Goal: Communication & Community: Answer question/provide support

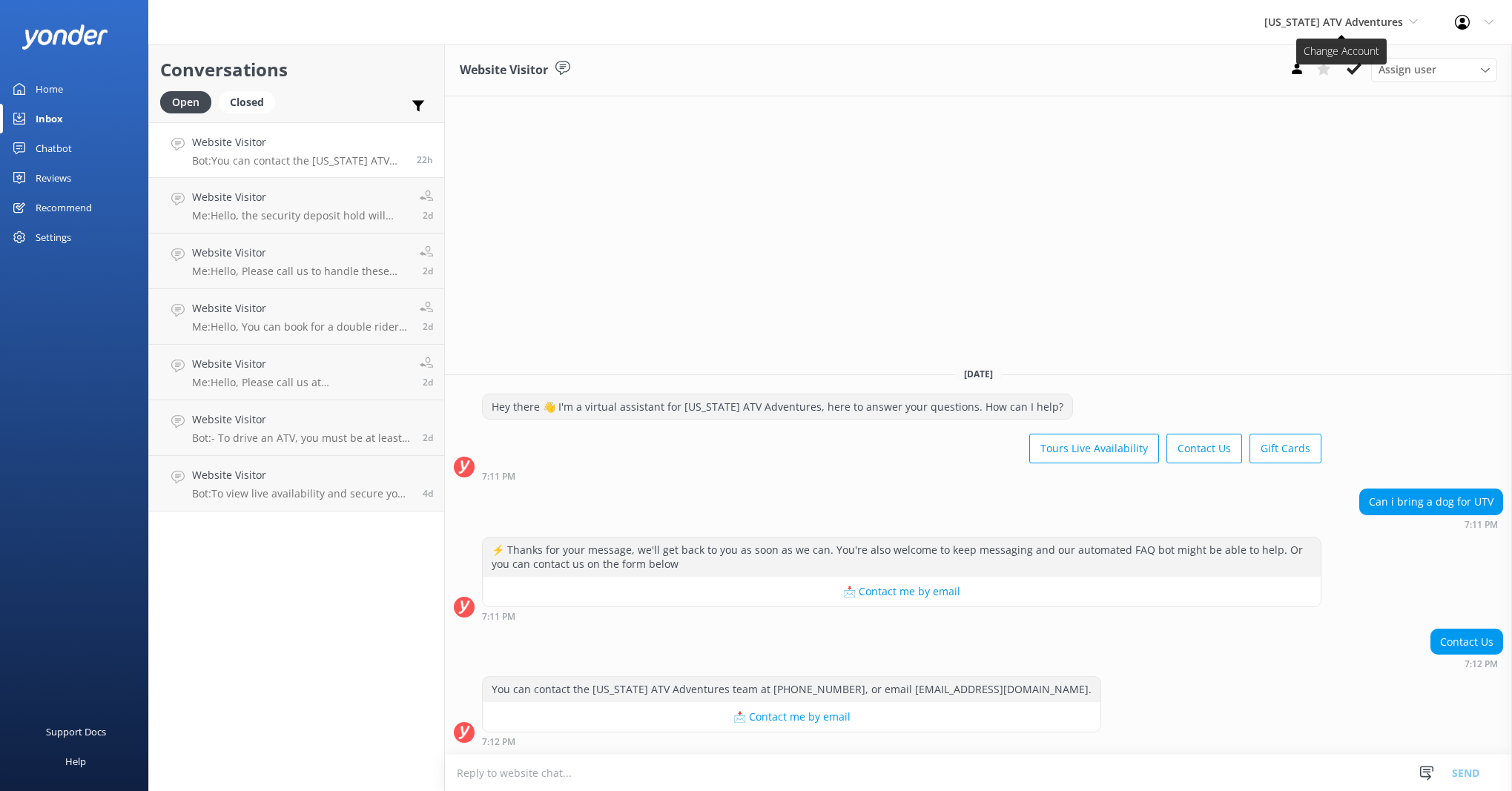
click at [1389, 16] on span "[US_STATE] ATV Adventures" at bounding box center [1334, 22] width 139 height 14
click at [1301, 98] on link "[US_STATE] Safari Jeep Tours" at bounding box center [1320, 98] width 148 height 36
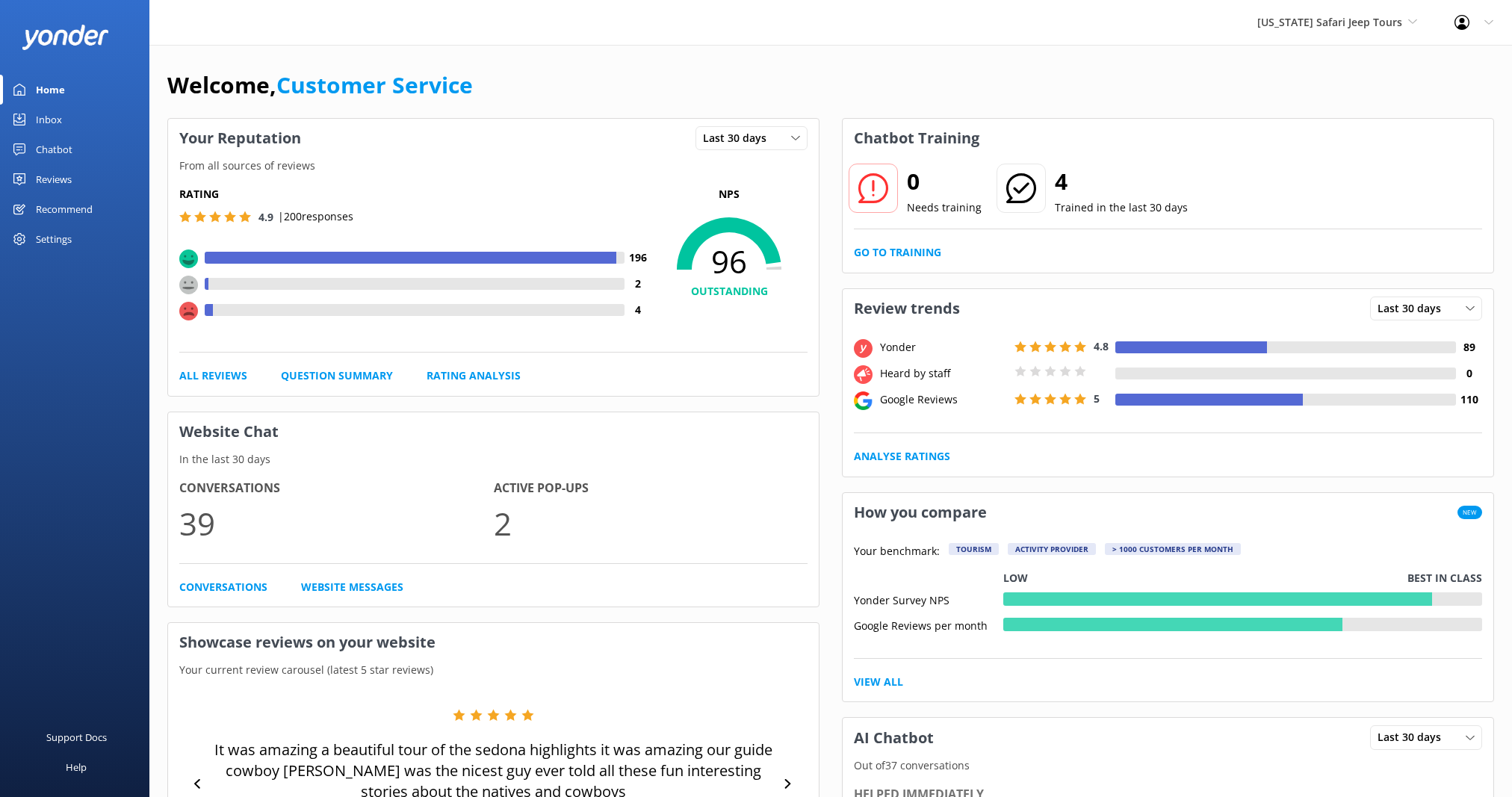
click at [42, 179] on div "Reviews" at bounding box center [54, 179] width 36 height 30
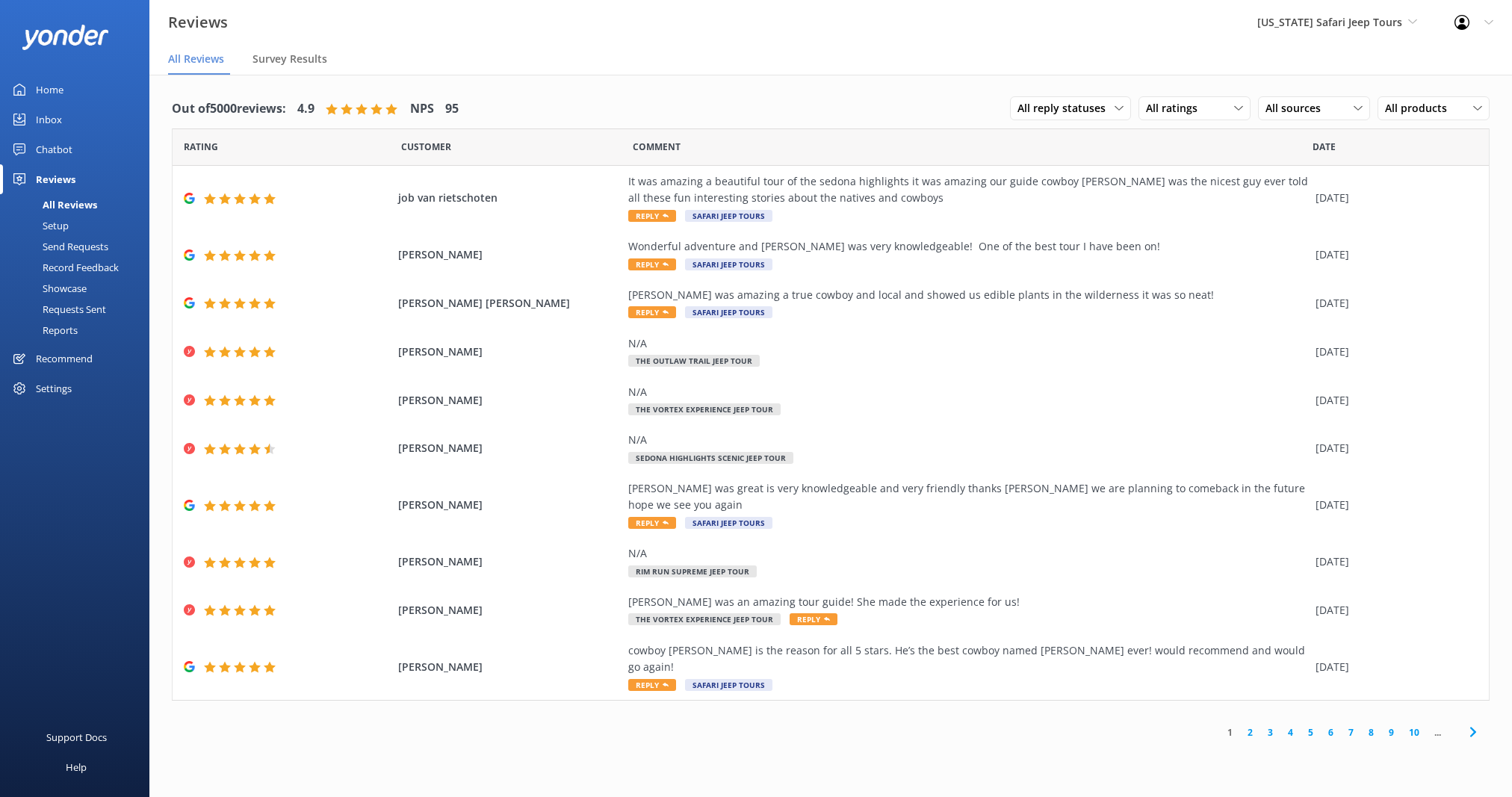
click at [1248, 725] on link "2" at bounding box center [1250, 732] width 20 height 14
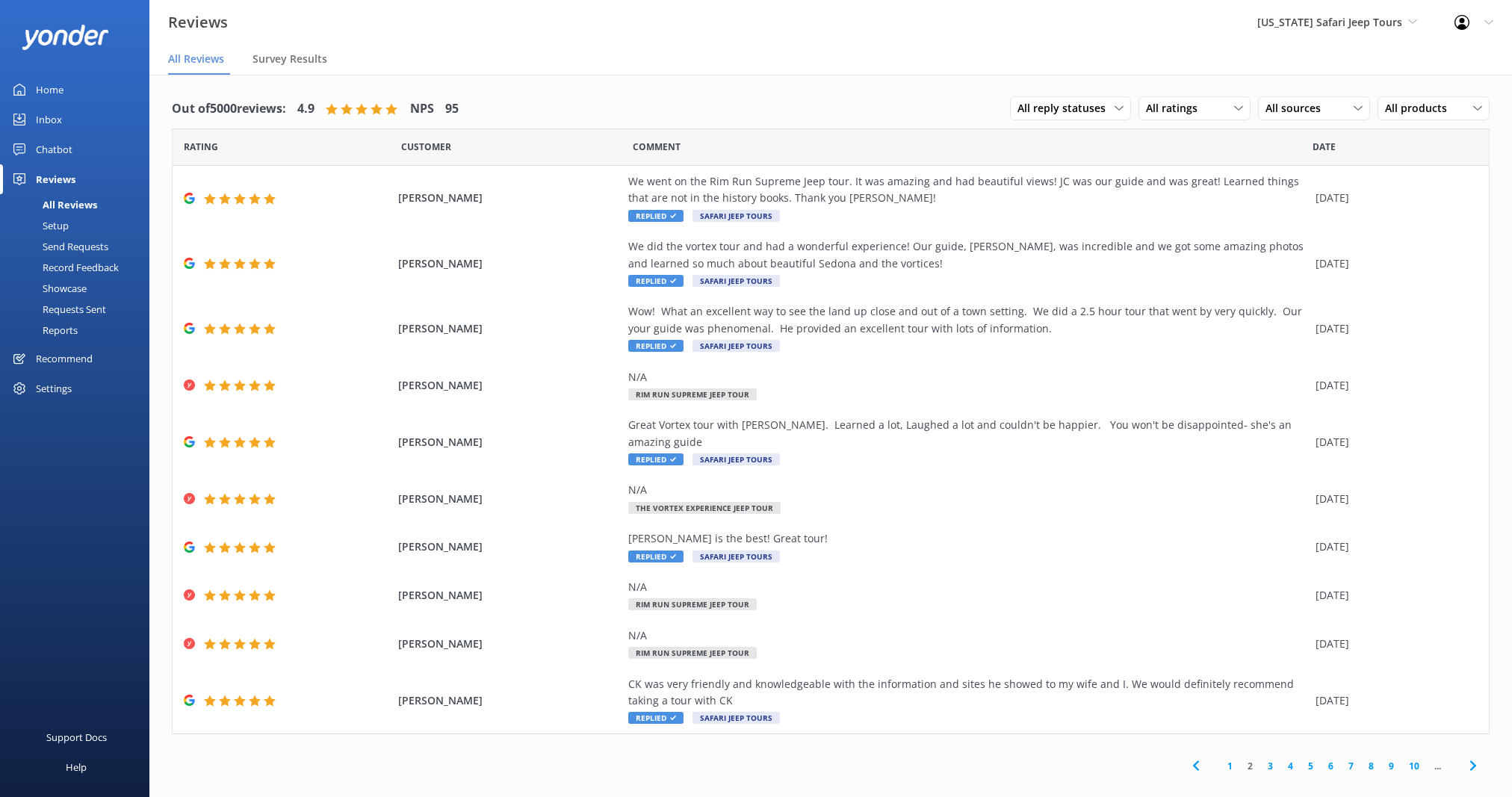
click at [1231, 759] on link "1" at bounding box center [1230, 765] width 20 height 14
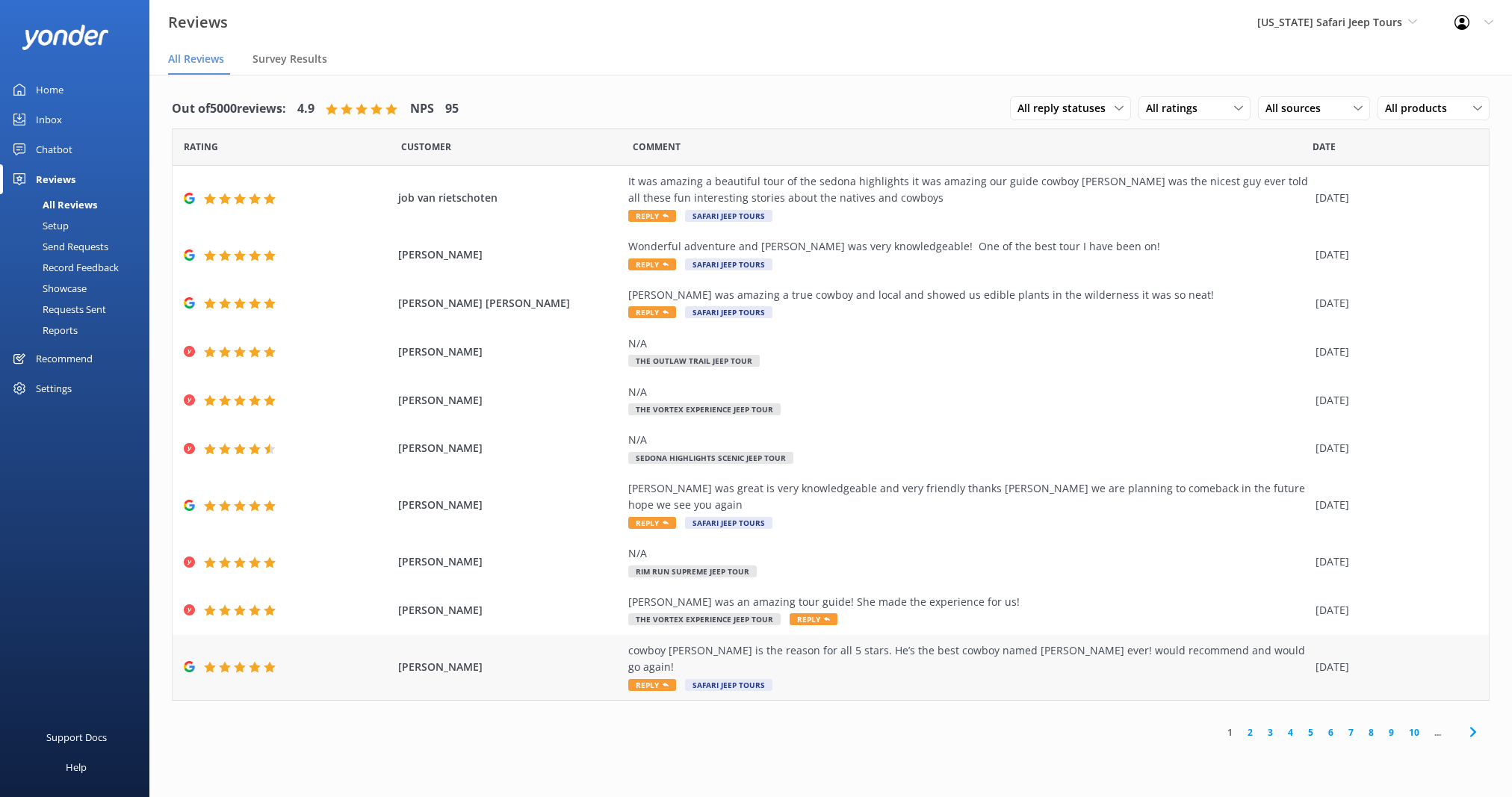
click at [991, 642] on div "cowboy [PERSON_NAME] is the reason for all 5 stars. He’s the best cowboy named …" at bounding box center [968, 659] width 680 height 34
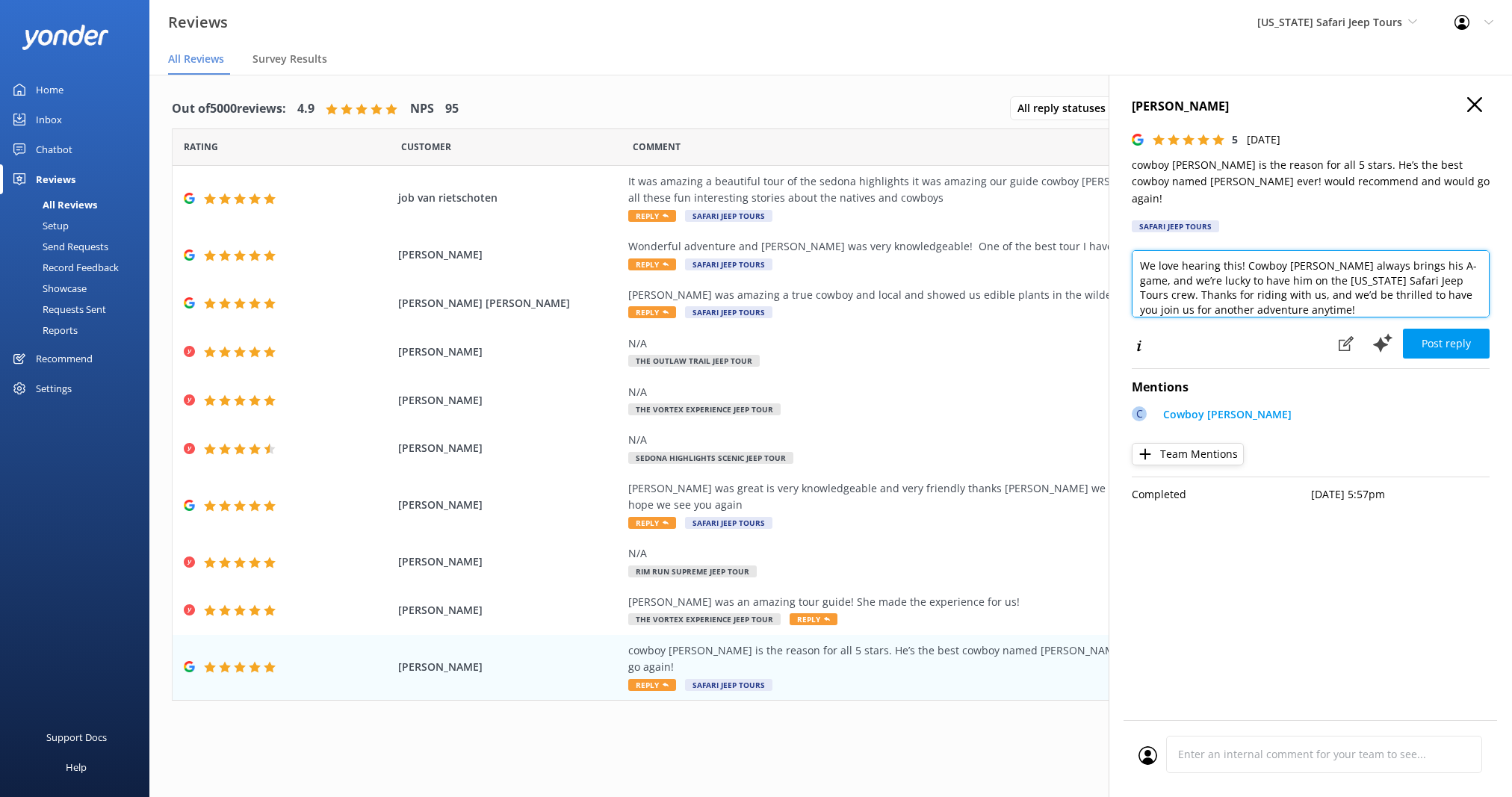
click at [1318, 296] on textarea "We love hearing this! Cowboy [PERSON_NAME] always brings his A-game, and we’re …" at bounding box center [1311, 284] width 358 height 68
type textarea "We love hearing this! Cowboy [PERSON_NAME] always brings his A-game, and we’re …"
click at [1450, 330] on button "Post reply" at bounding box center [1446, 344] width 86 height 30
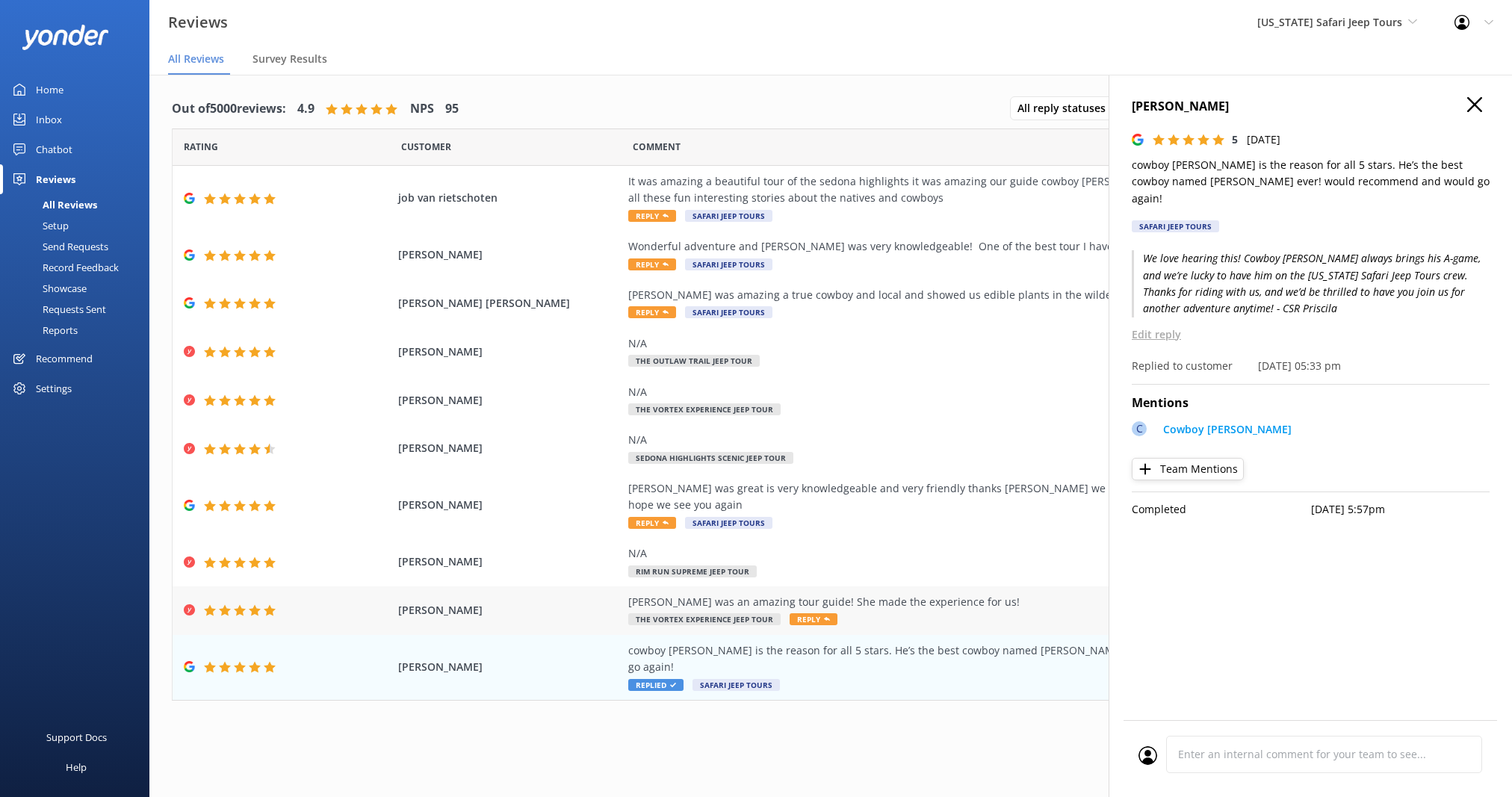
click at [895, 594] on div "[PERSON_NAME] was an amazing tour guide! She made the experience for us! The Vo…" at bounding box center [968, 610] width 680 height 34
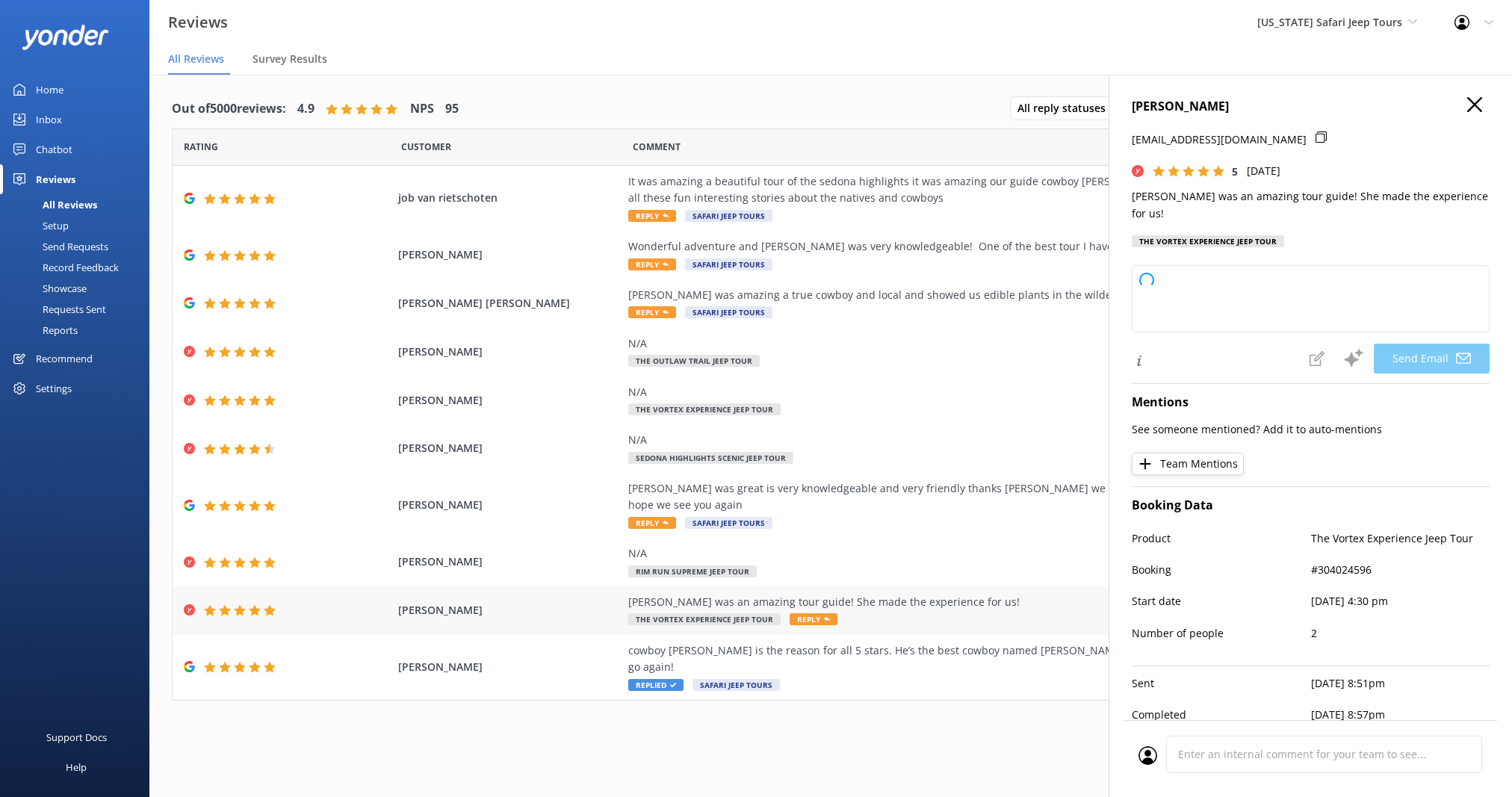
type textarea "Thanks so much, [PERSON_NAME]! We’re lucky to have [PERSON_NAME] on the [US_STA…"
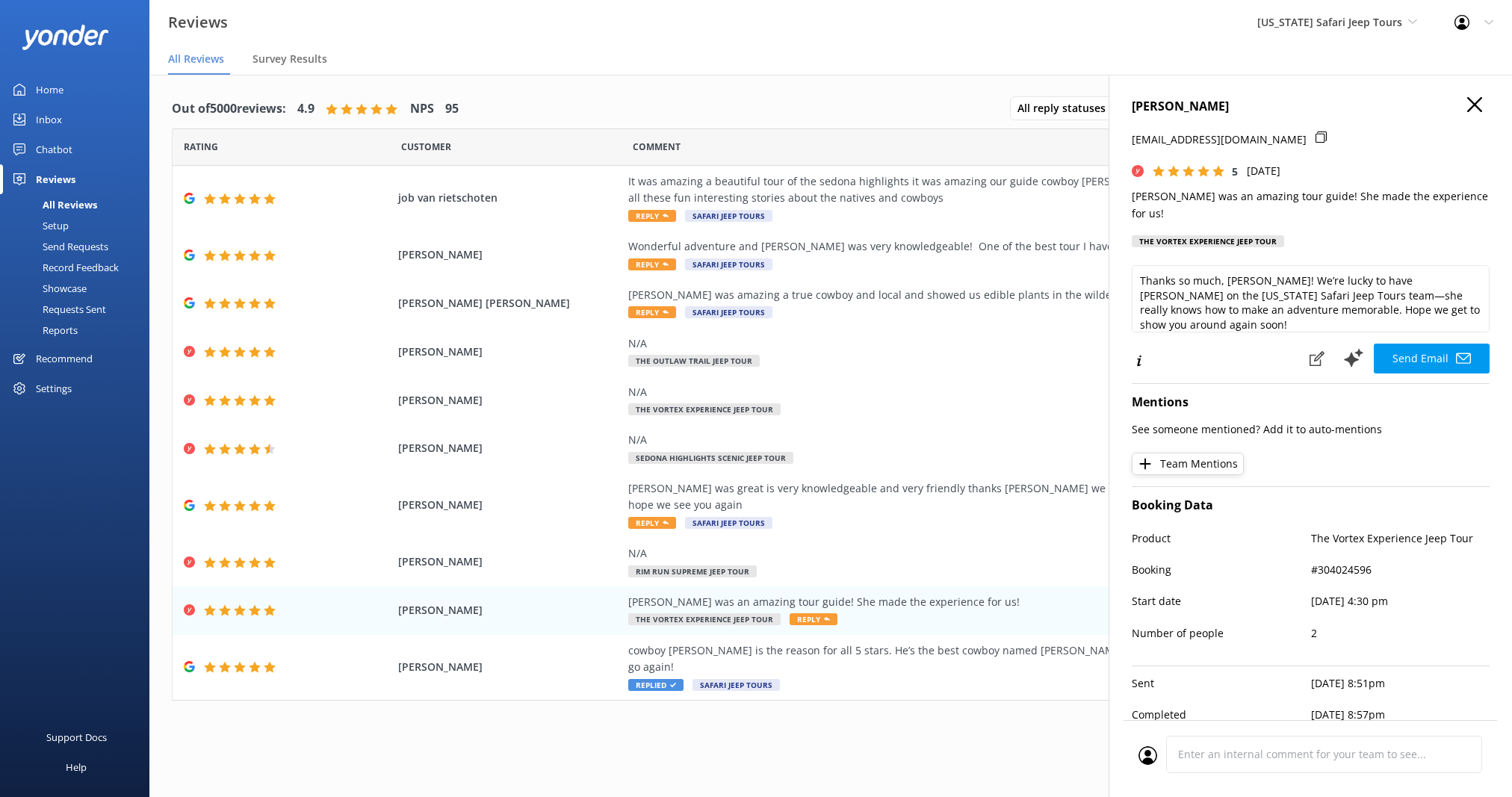
click at [1187, 453] on button "Team Mentions" at bounding box center [1188, 464] width 112 height 23
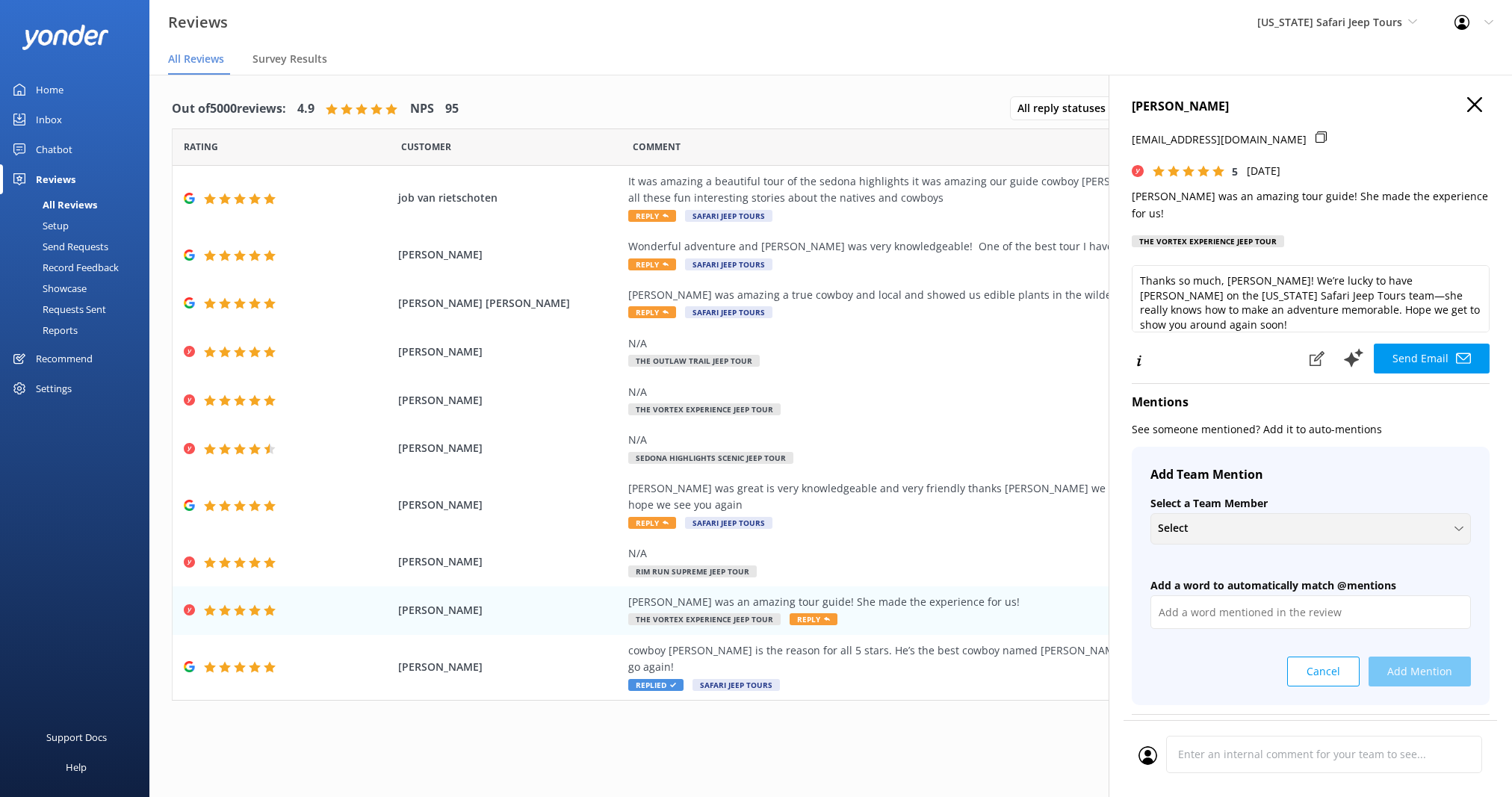
click at [1174, 520] on span "Select" at bounding box center [1178, 528] width 40 height 17
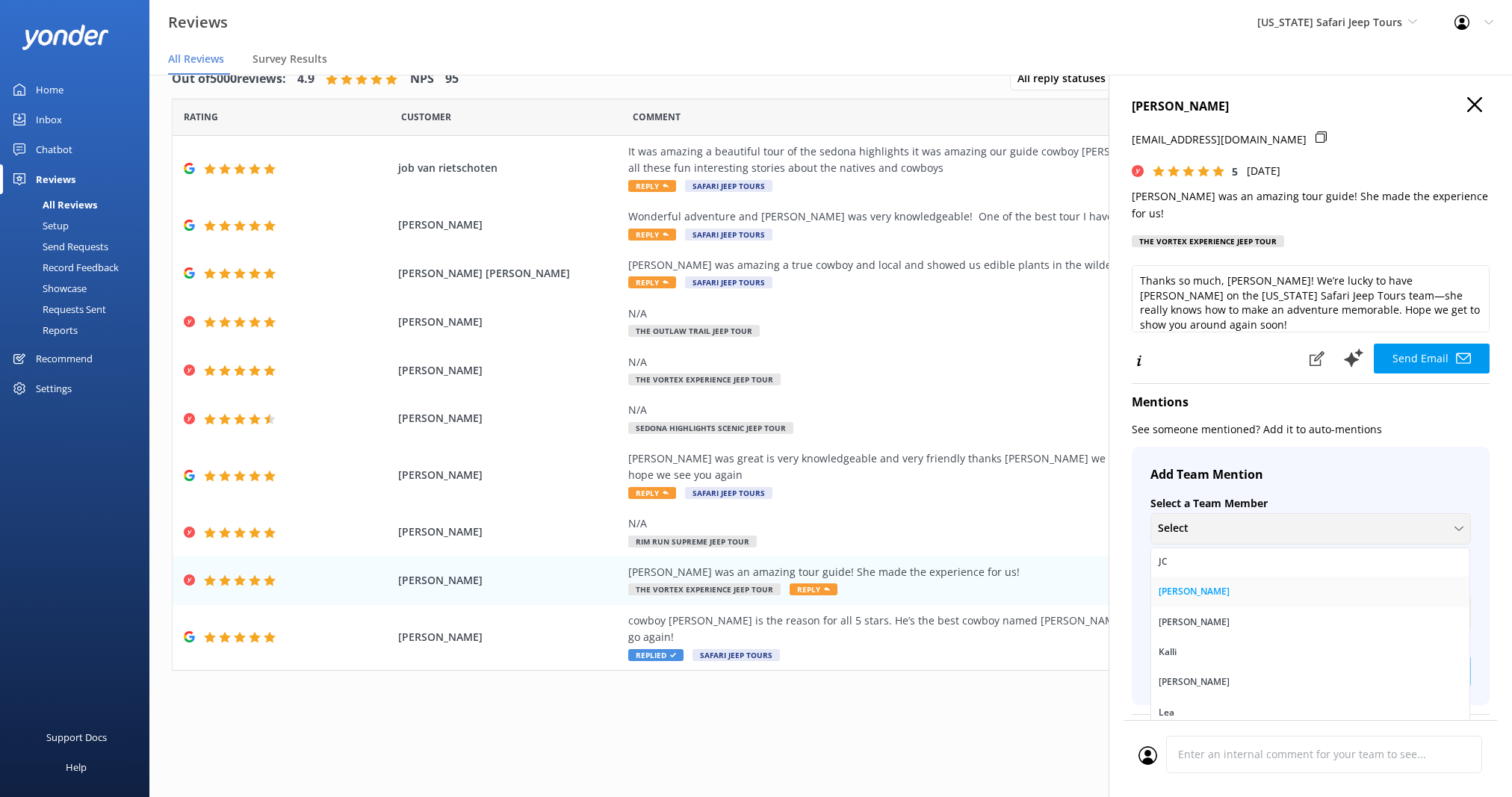
scroll to position [335, 0]
click at [1206, 698] on link "Lea" at bounding box center [1311, 711] width 318 height 30
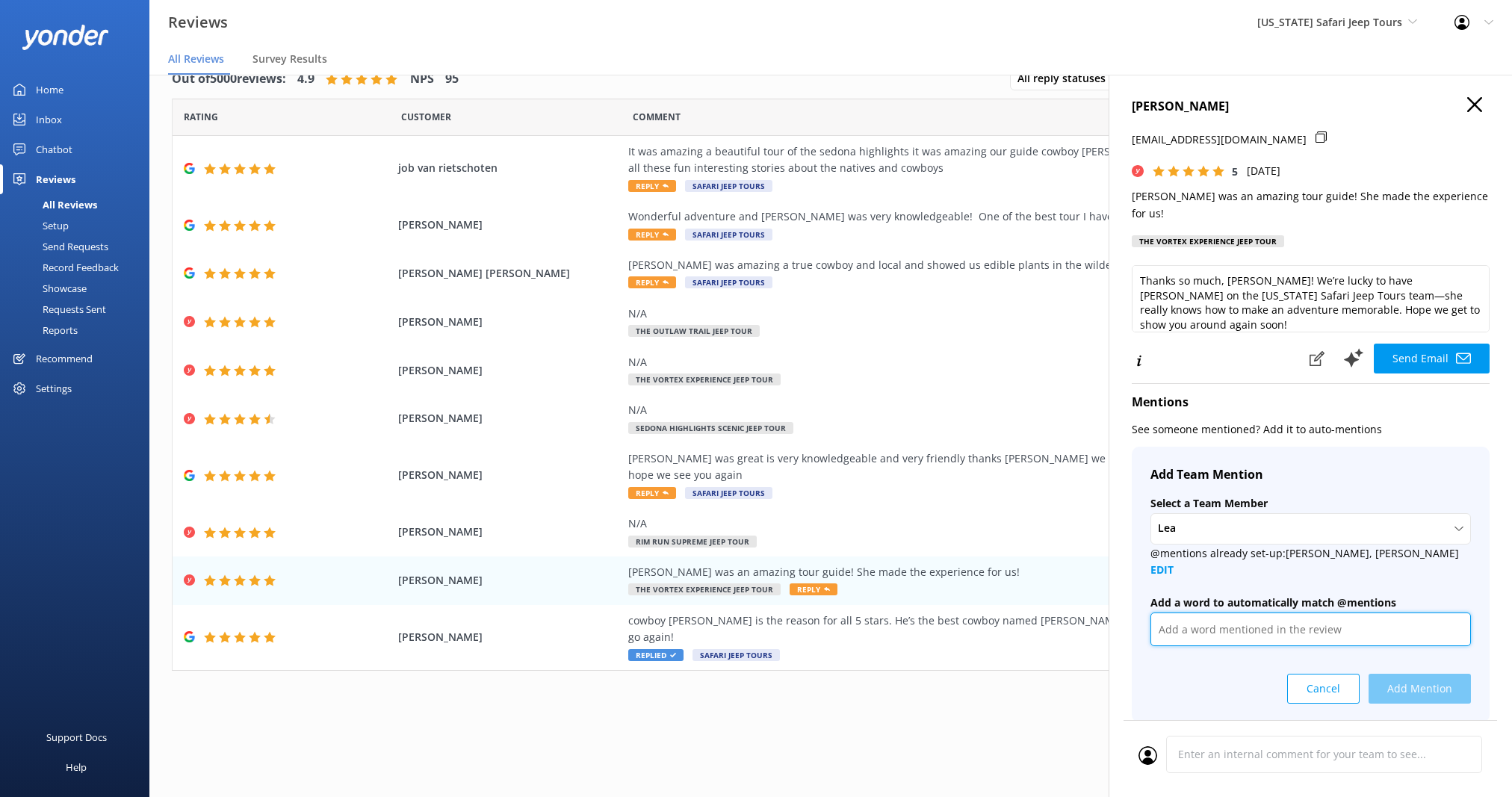
click at [1178, 612] on input "text" at bounding box center [1311, 629] width 321 height 34
type input "[PERSON_NAME]"
click at [1405, 674] on button "Add Mention" at bounding box center [1420, 689] width 102 height 30
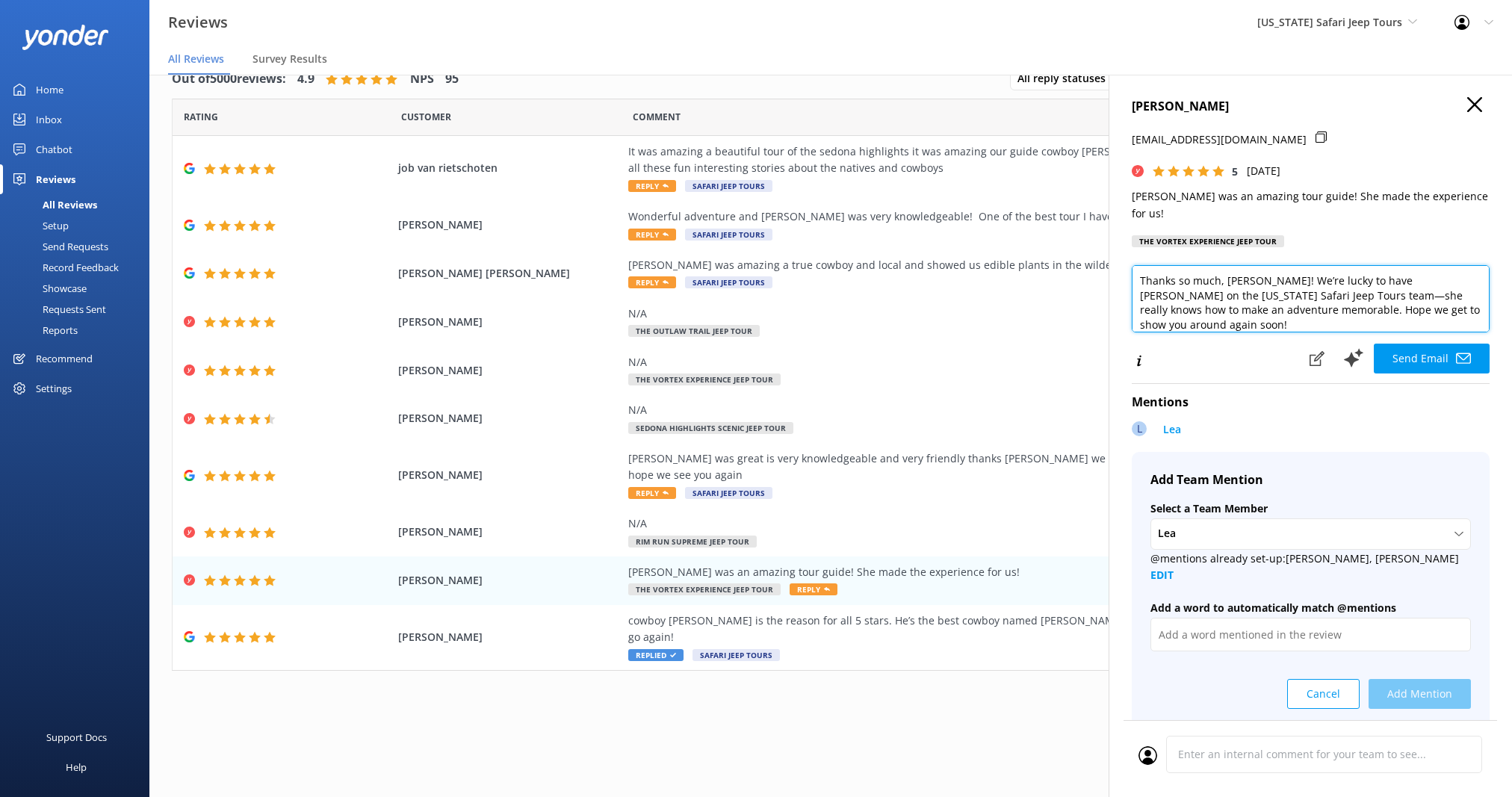
click at [1388, 266] on textarea "Thanks so much, [PERSON_NAME]! We’re lucky to have [PERSON_NAME] on the [US_STA…" at bounding box center [1311, 299] width 358 height 68
click at [1197, 308] on textarea "Thanks so much, [PERSON_NAME]! We’re lucky to have [PERSON_NAME] on the [US_STA…" at bounding box center [1311, 299] width 358 height 68
type textarea "Thanks so much, [PERSON_NAME]! We’re lucky to have [PERSON_NAME] on the [US_STA…"
click at [1402, 344] on button "Send Email" at bounding box center [1432, 359] width 116 height 30
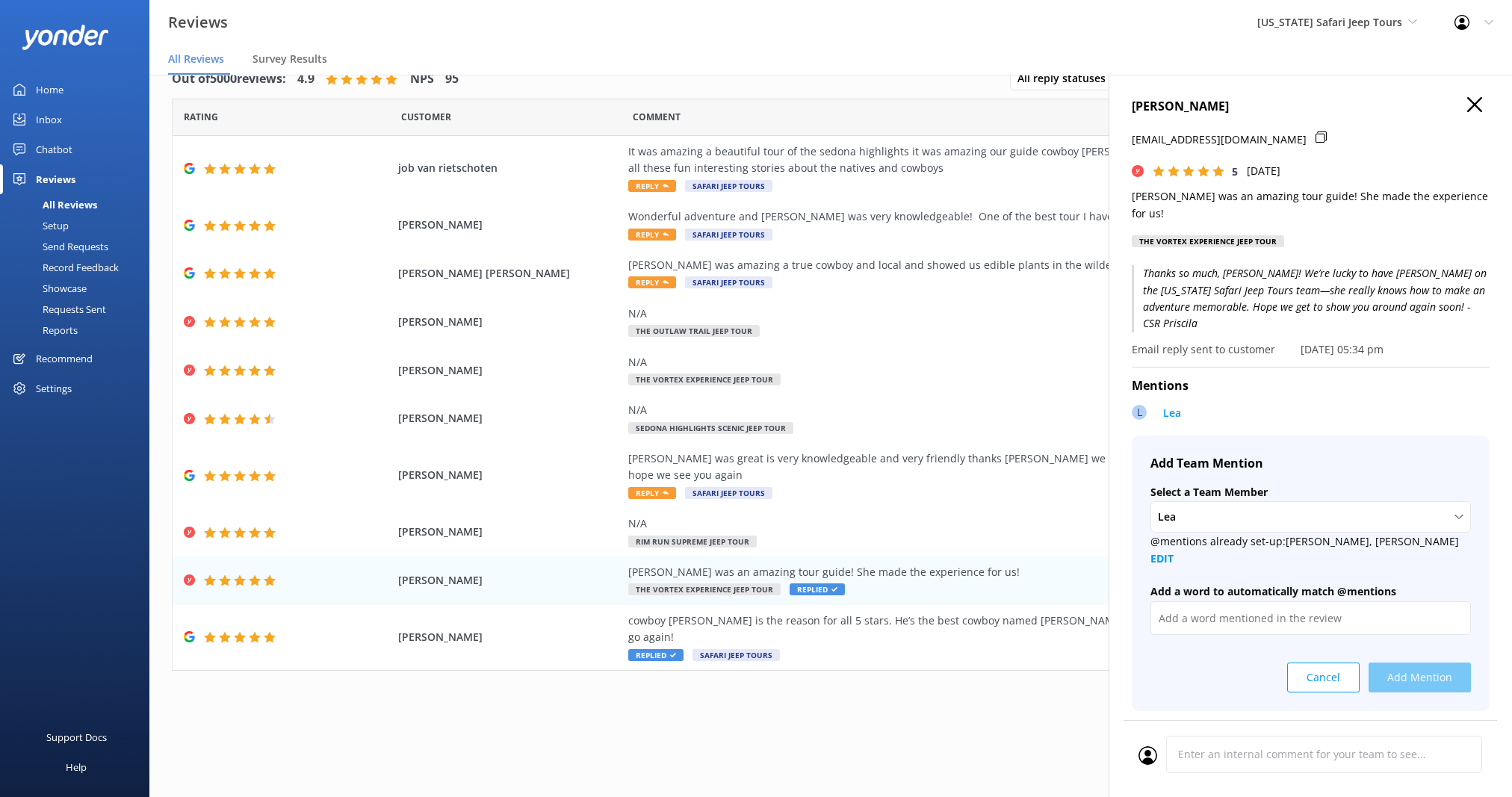
click at [1468, 110] on icon at bounding box center [1475, 104] width 15 height 15
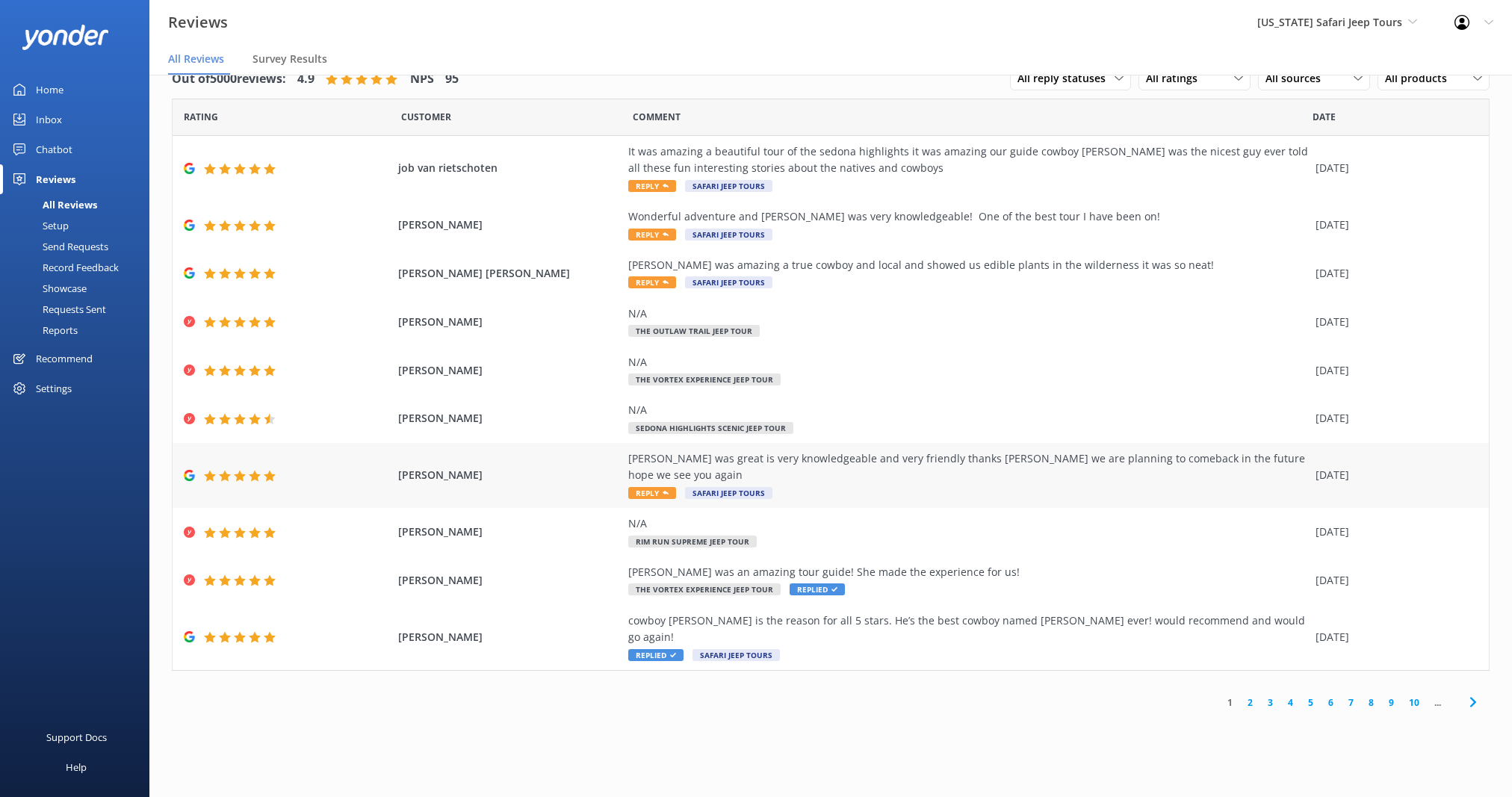
click at [806, 467] on div "[PERSON_NAME] was great is very knowledgeable and very friendly thanks [PERSON_…" at bounding box center [968, 475] width 680 height 50
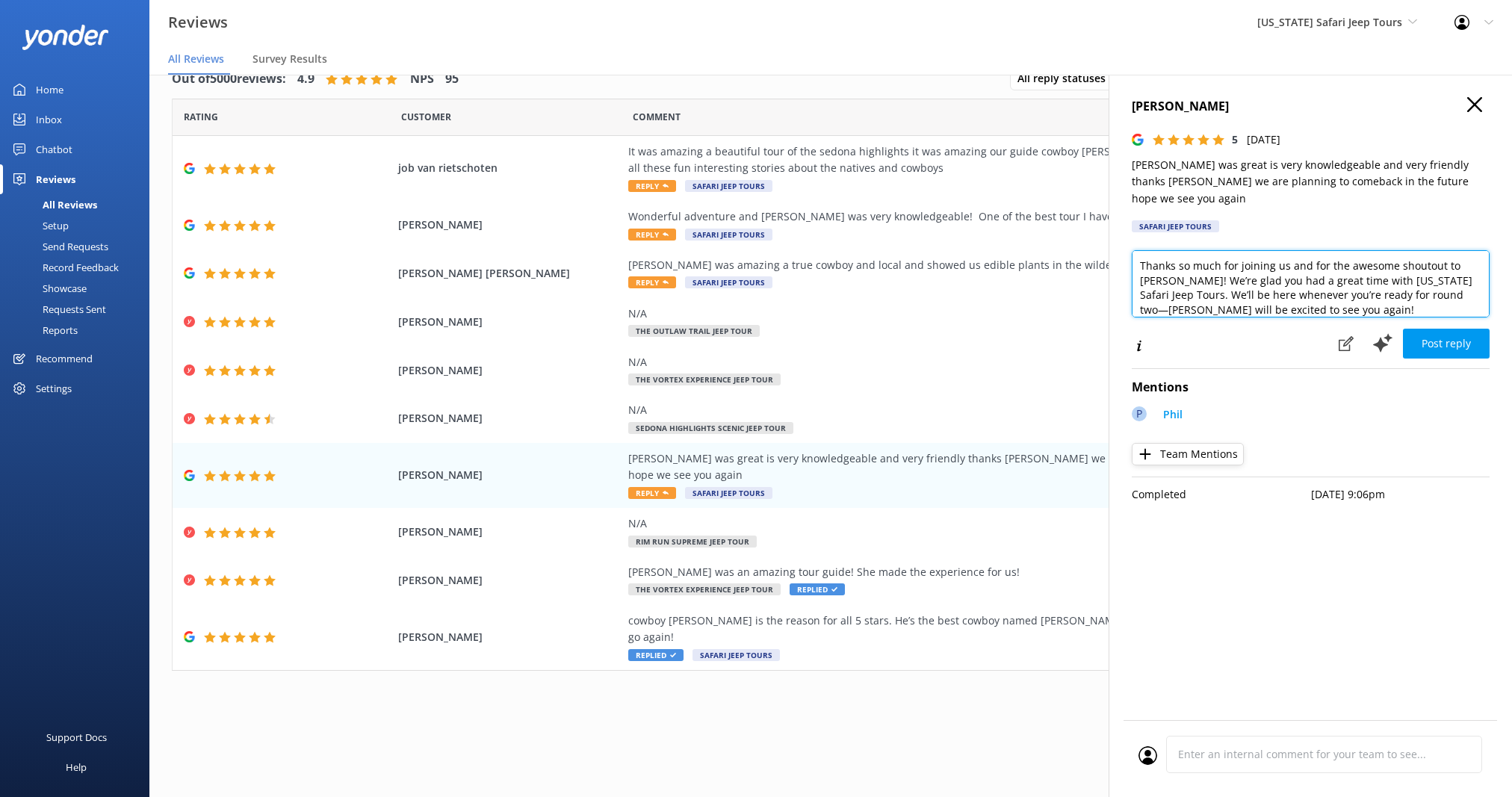
click at [1294, 300] on textarea "Thanks so much for joining us and for the awesome shoutout to [PERSON_NAME]! We…" at bounding box center [1311, 284] width 358 height 68
type textarea "Thanks so much for joining us and for the awesome shoutout to [PERSON_NAME]! We…"
click at [1444, 329] on button "Post reply" at bounding box center [1446, 344] width 86 height 30
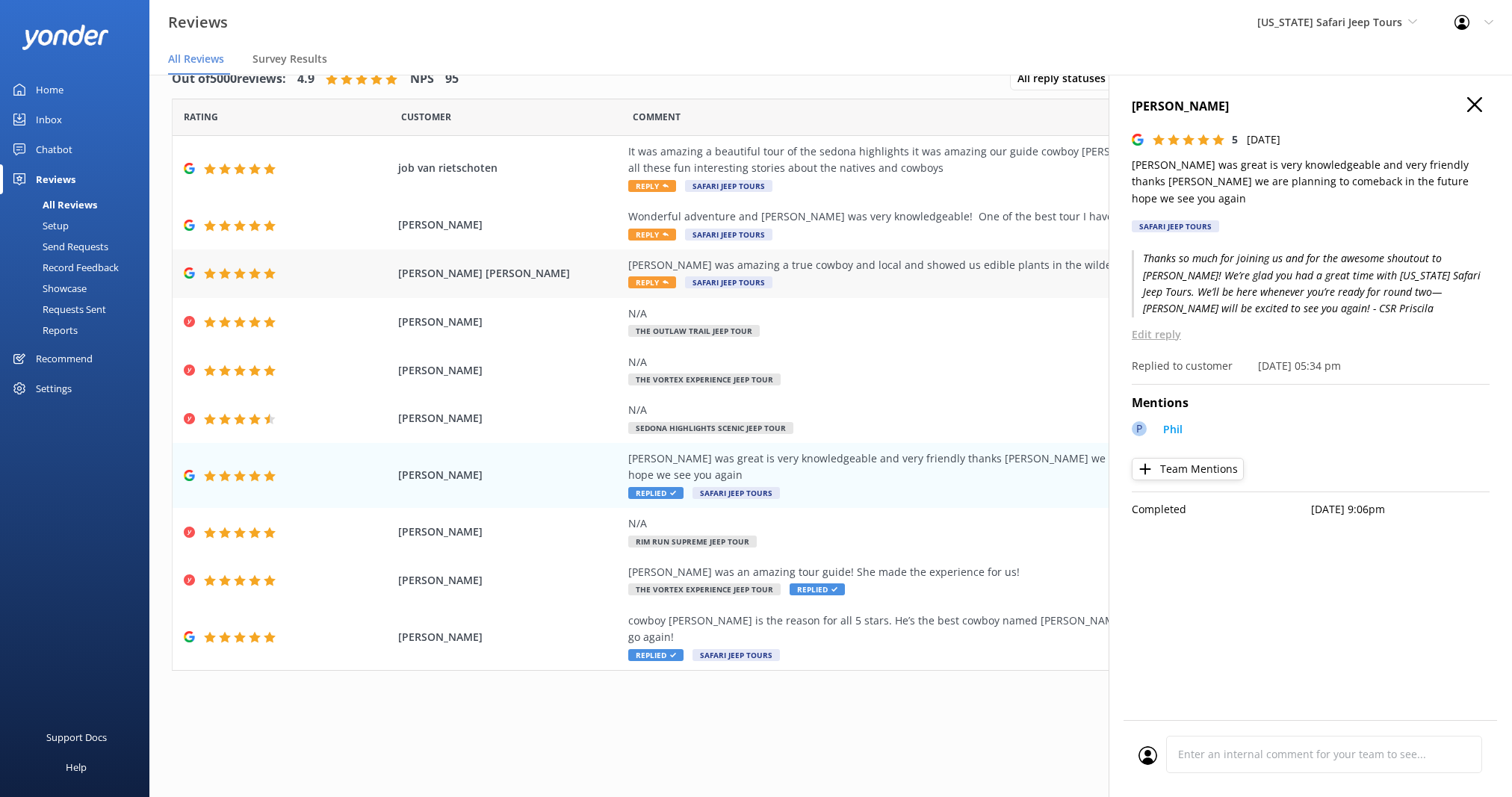
click at [996, 273] on div "[PERSON_NAME] was amazing a true cowboy and local and showed us edible plants i…" at bounding box center [968, 273] width 680 height 34
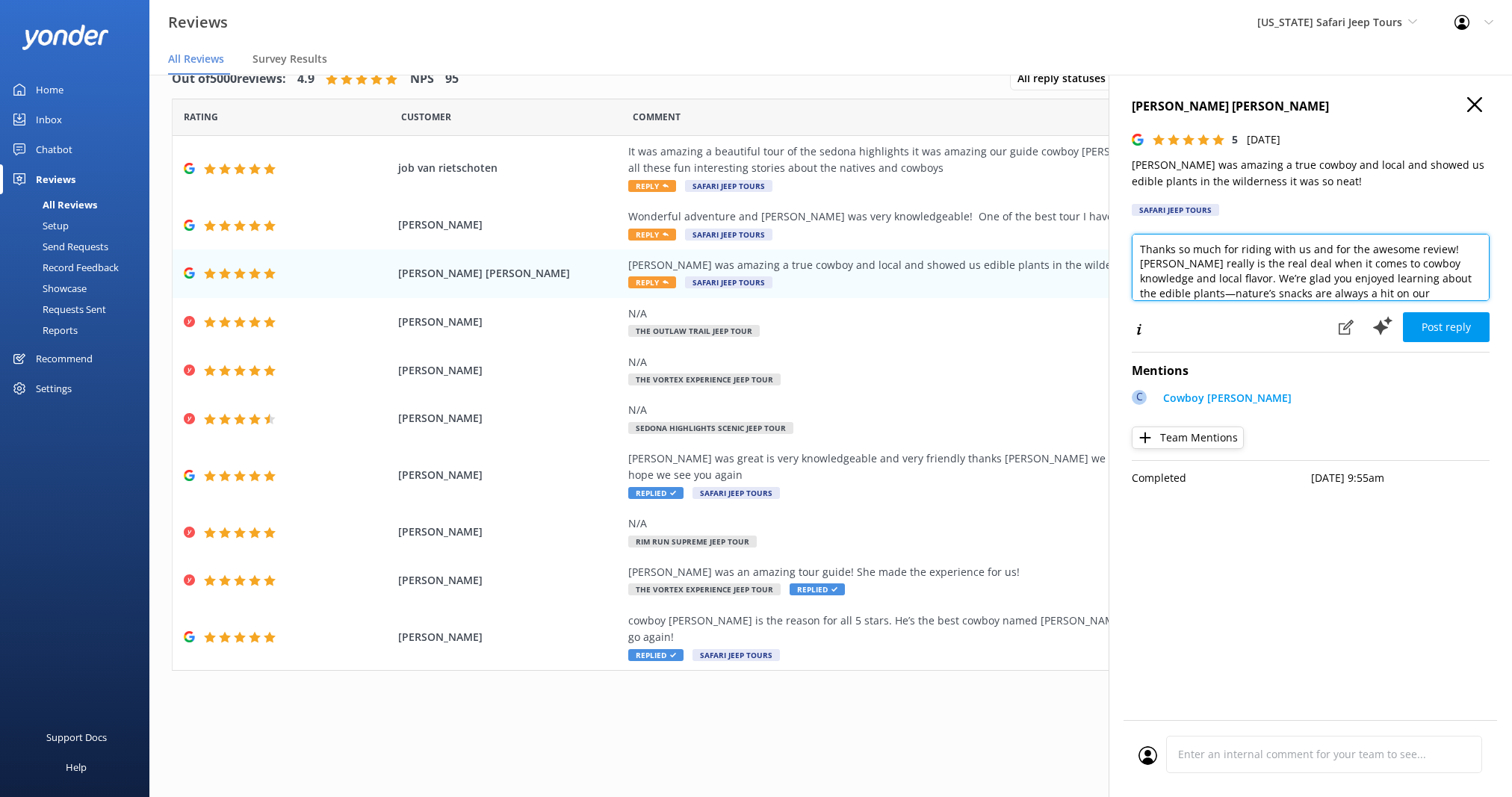
click at [1142, 264] on textarea "Thanks so much for riding with us and for the awesome review! [PERSON_NAME] rea…" at bounding box center [1311, 268] width 358 height 68
type textarea "Thanks so much for riding with us and for the awesome review! [PERSON_NAME] rea…"
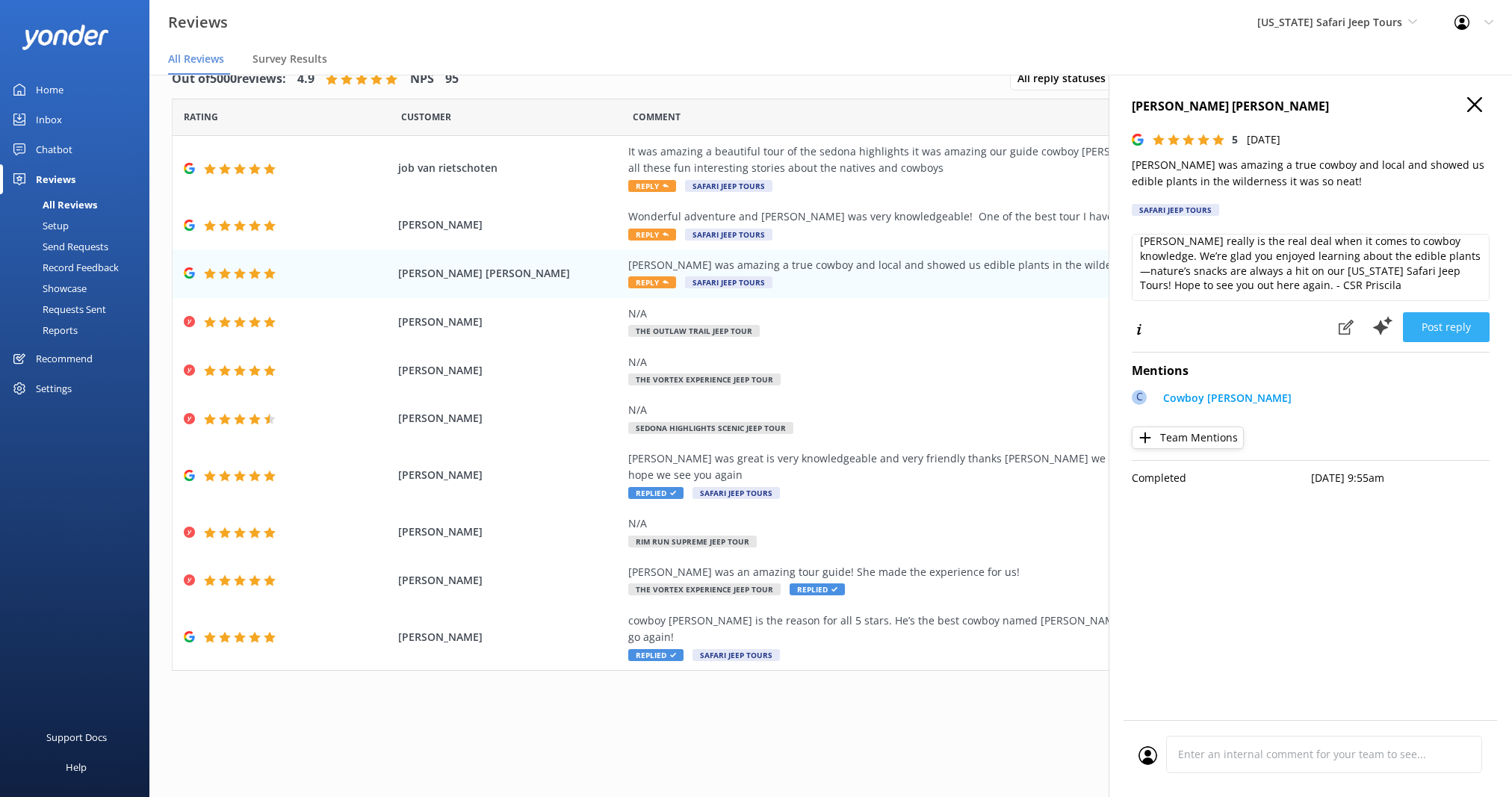
click at [1461, 326] on button "Post reply" at bounding box center [1446, 327] width 86 height 30
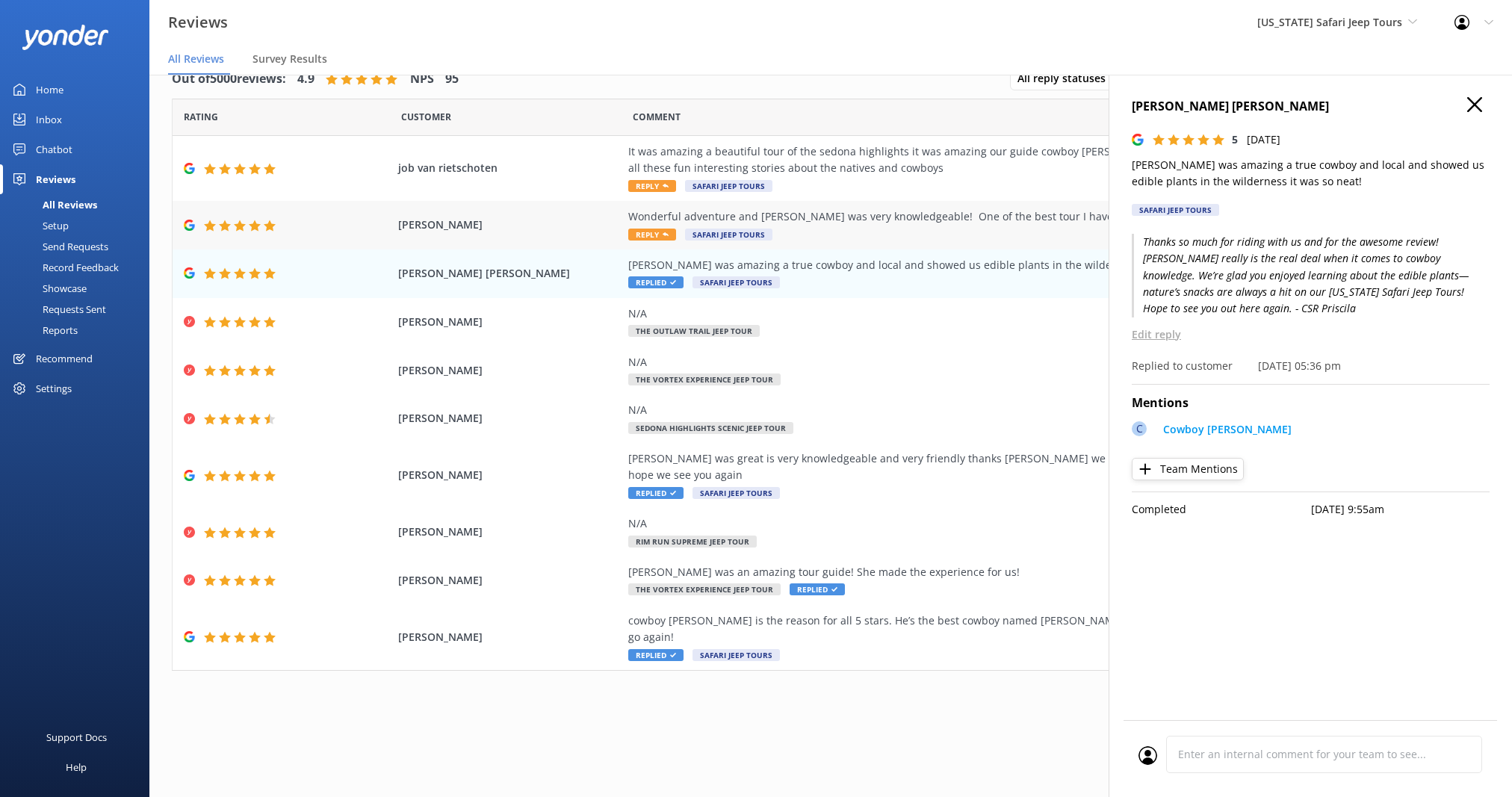
click at [977, 220] on div "Wonderful adventure and [PERSON_NAME] was very knowledgeable! One of the best t…" at bounding box center [968, 217] width 680 height 17
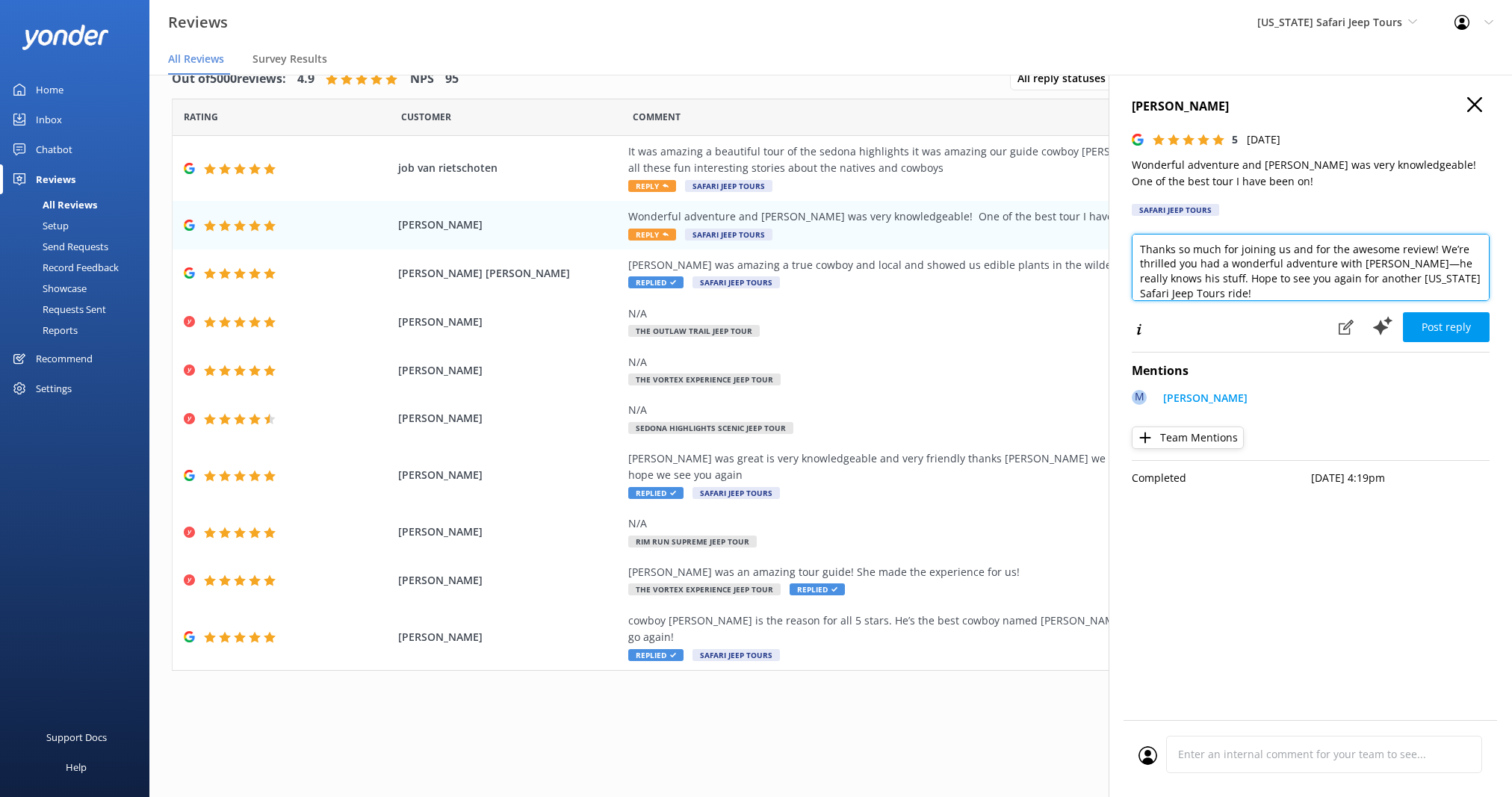
click at [1241, 287] on textarea "Thanks so much for joining us and for the awesome review! We’re thrilled you ha…" at bounding box center [1311, 268] width 358 height 68
type textarea "Thanks so much for joining us and for the awesome review! We’re thrilled you ha…"
click at [1428, 329] on button "Post reply" at bounding box center [1446, 327] width 86 height 30
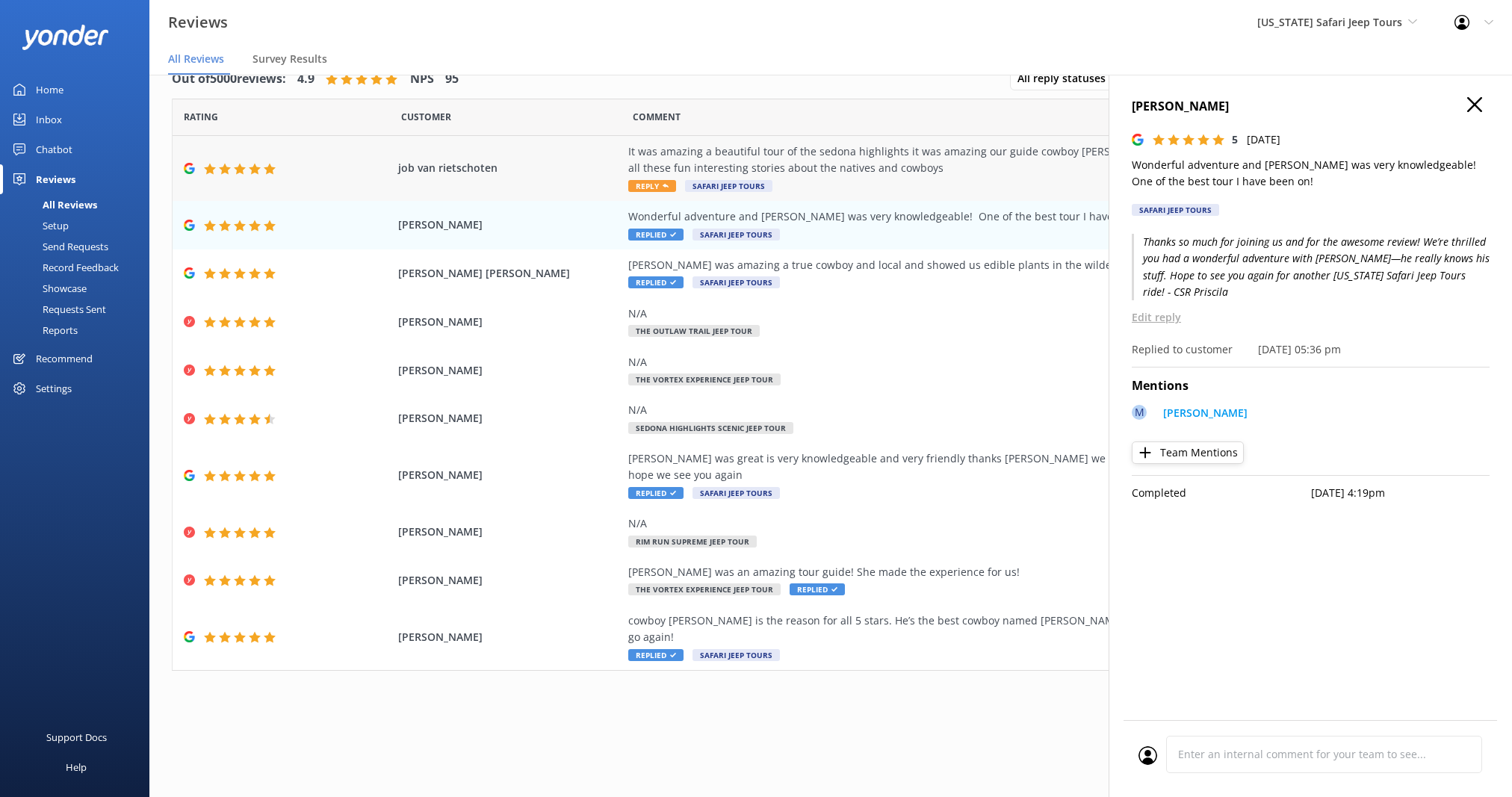
click at [945, 154] on div "It was amazing a beautiful tour of the sedona highlights it was amazing our gui…" at bounding box center [968, 160] width 680 height 34
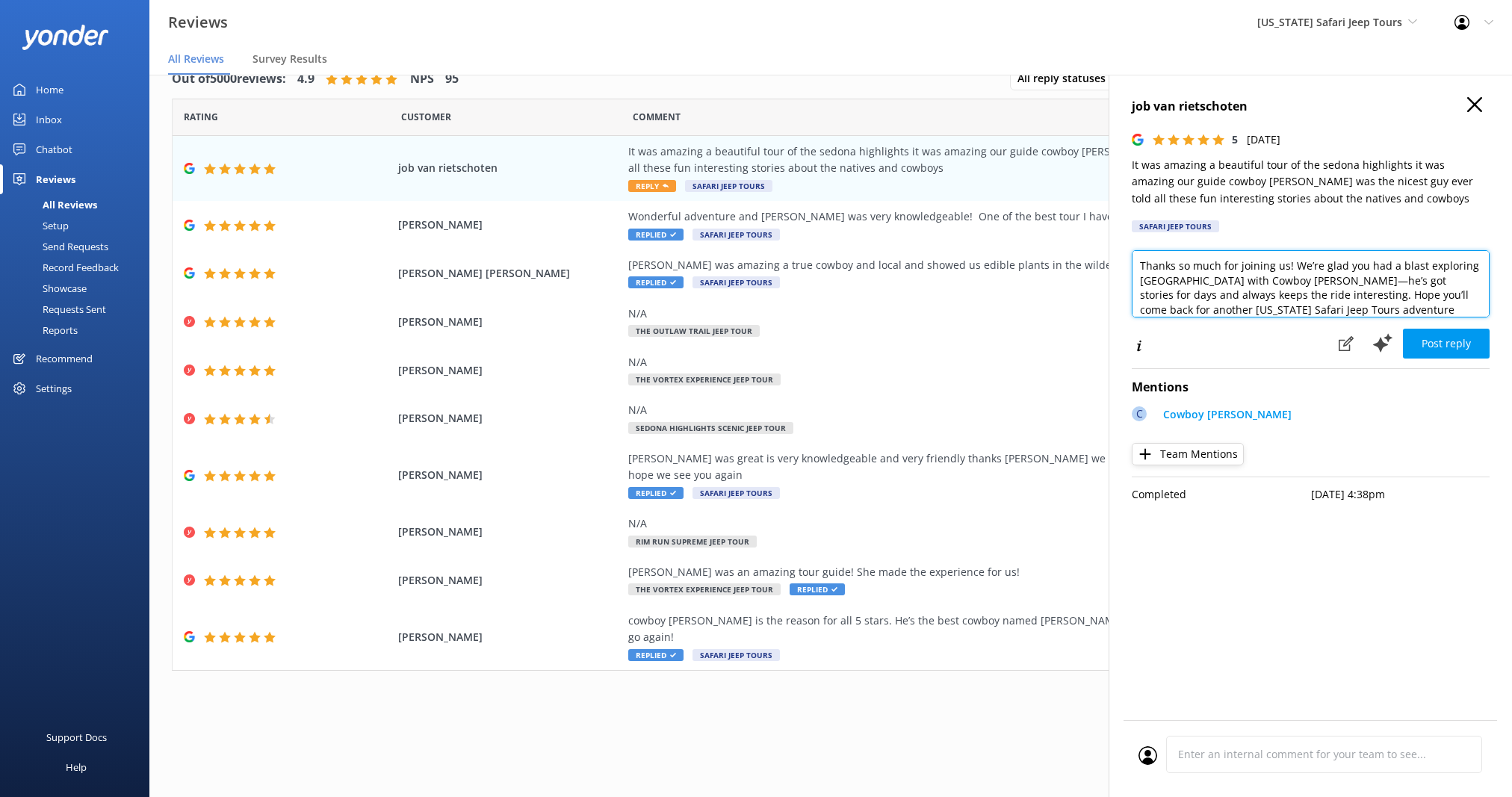
click at [1368, 313] on textarea "Thanks so much for joining us! We’re glad you had a blast exploring [GEOGRAPHIC…" at bounding box center [1311, 284] width 358 height 68
type textarea "Thanks so much for joining us! We’re glad you had a blast exploring [GEOGRAPHIC…"
click at [1433, 348] on button "Post reply" at bounding box center [1446, 344] width 86 height 30
